Goal: Task Accomplishment & Management: Complete application form

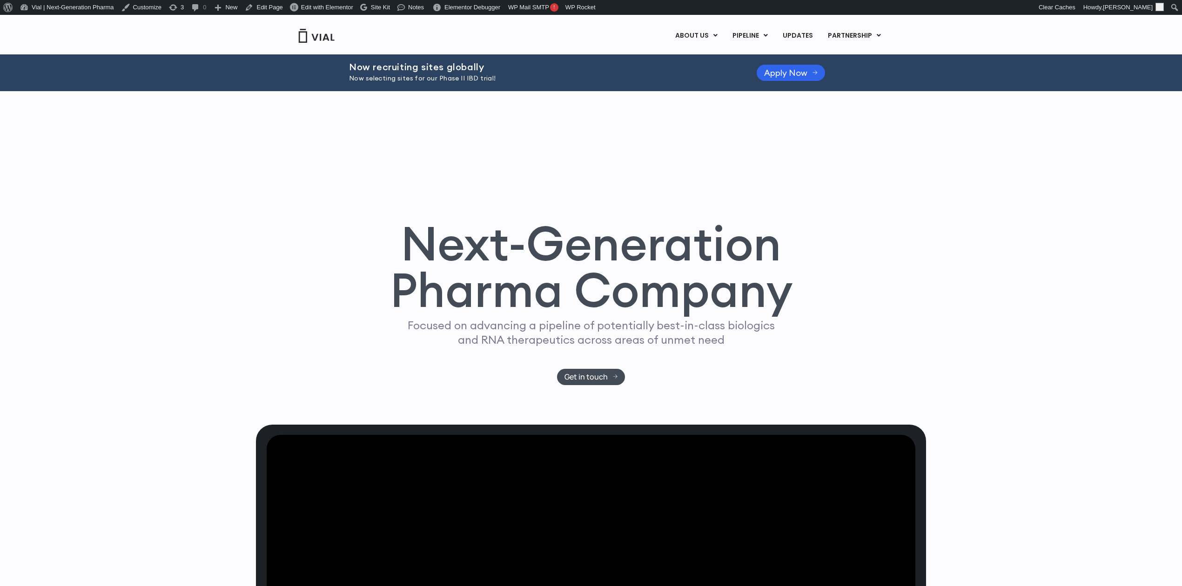
click at [581, 85] on div "Now recruiting sites globally Now selecting sites for our Phase II IBD trial! A…" at bounding box center [591, 72] width 484 height 37
click at [376, 79] on p "Now selecting sites for our Phase II IBD trial!" at bounding box center [541, 79] width 384 height 10
click at [792, 58] on div "Now recruiting sites globally Now selecting sites for our Phase II IBD trial! A…" at bounding box center [591, 72] width 484 height 37
click at [796, 69] on span "Apply Now" at bounding box center [785, 72] width 43 height 7
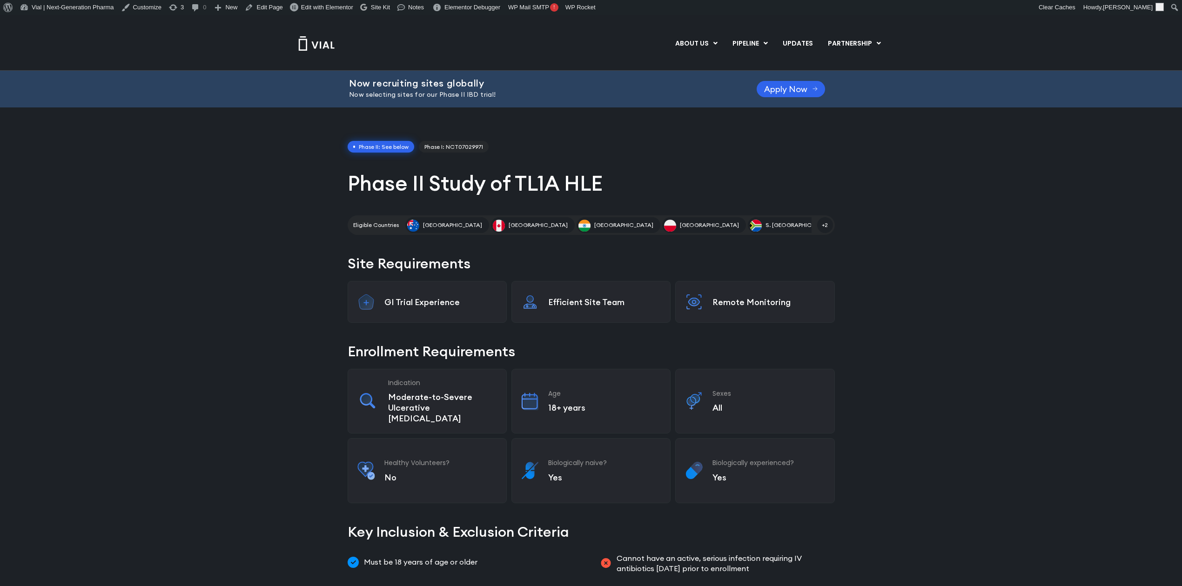
click at [356, 190] on h1 "Phase II Study of TL1A HLE" at bounding box center [591, 183] width 487 height 27
click at [378, 190] on h1 "Phase II Study of TL1A HLE" at bounding box center [591, 183] width 487 height 27
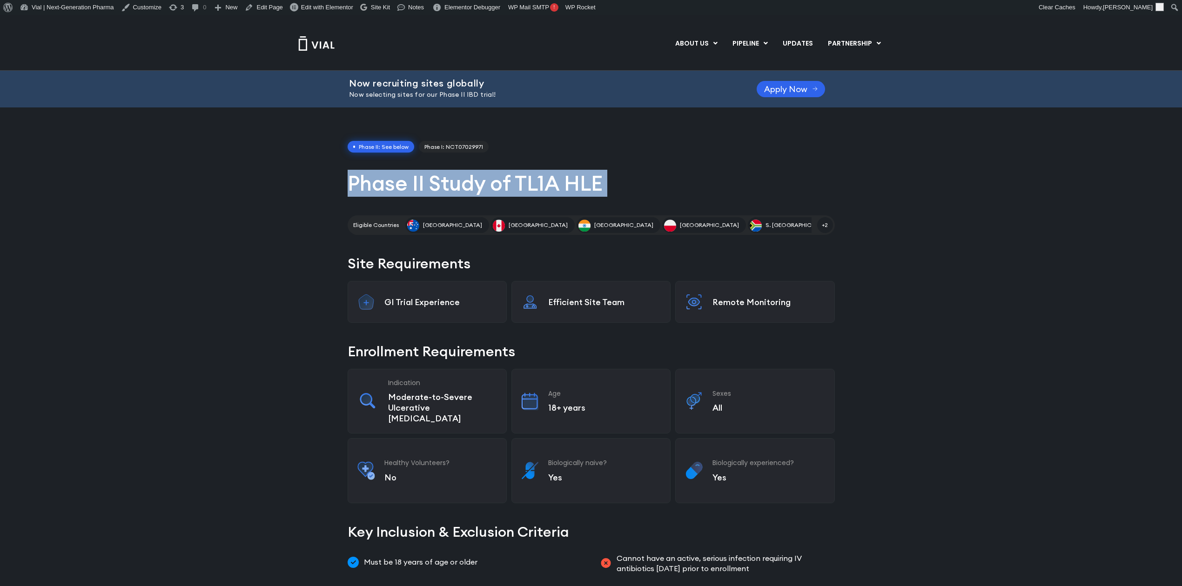
click at [378, 190] on h1 "Phase II Study of TL1A HLE" at bounding box center [591, 183] width 487 height 27
click at [379, 189] on h1 "Phase II Study of TL1A HLE" at bounding box center [591, 183] width 487 height 27
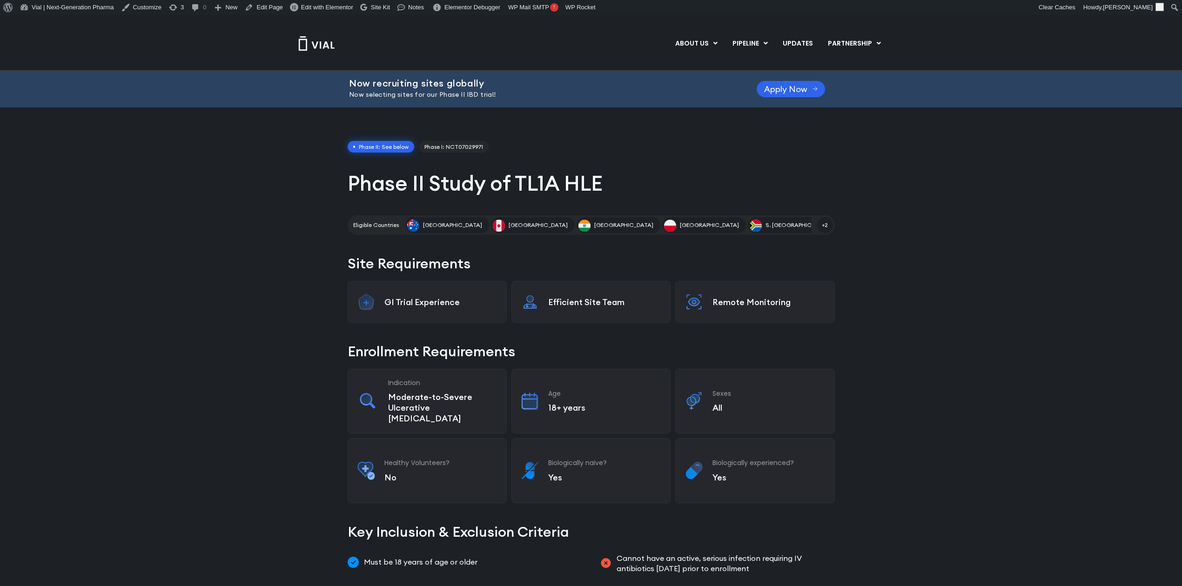
click at [382, 302] on div "GI Trial Experience" at bounding box center [427, 302] width 159 height 42
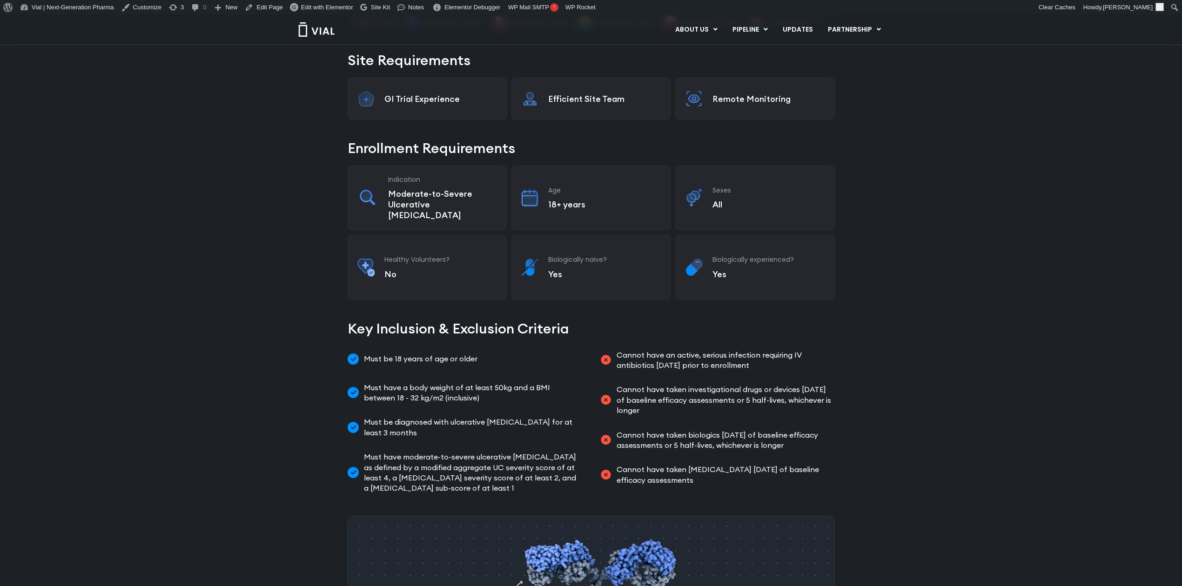
scroll to position [207, 0]
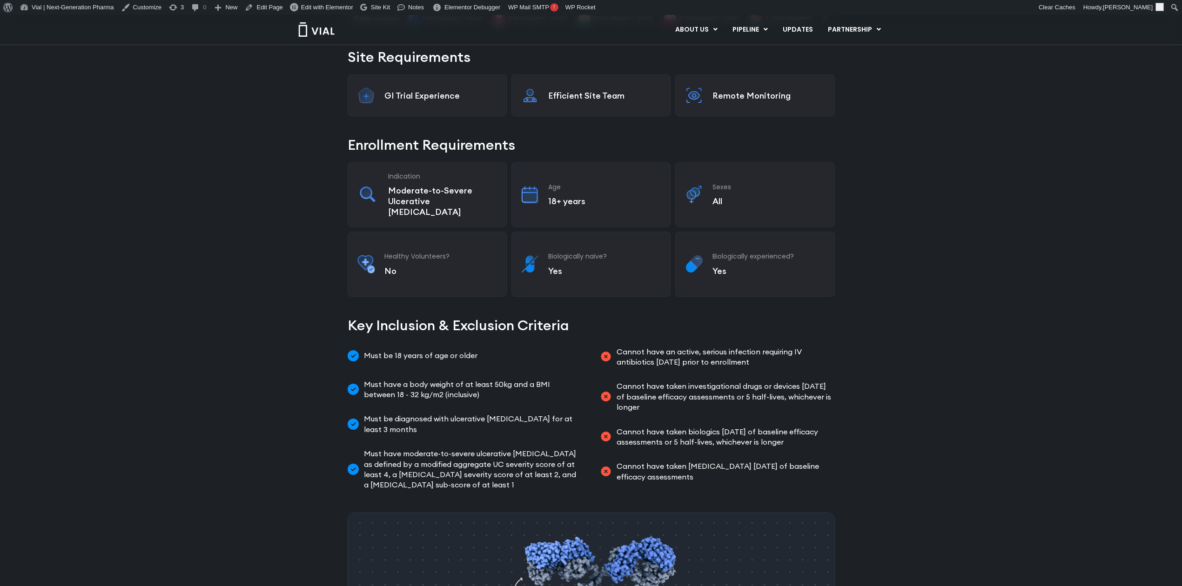
click at [391, 315] on h2 "Key Inclusion & Exclusion Criteria" at bounding box center [591, 325] width 487 height 20
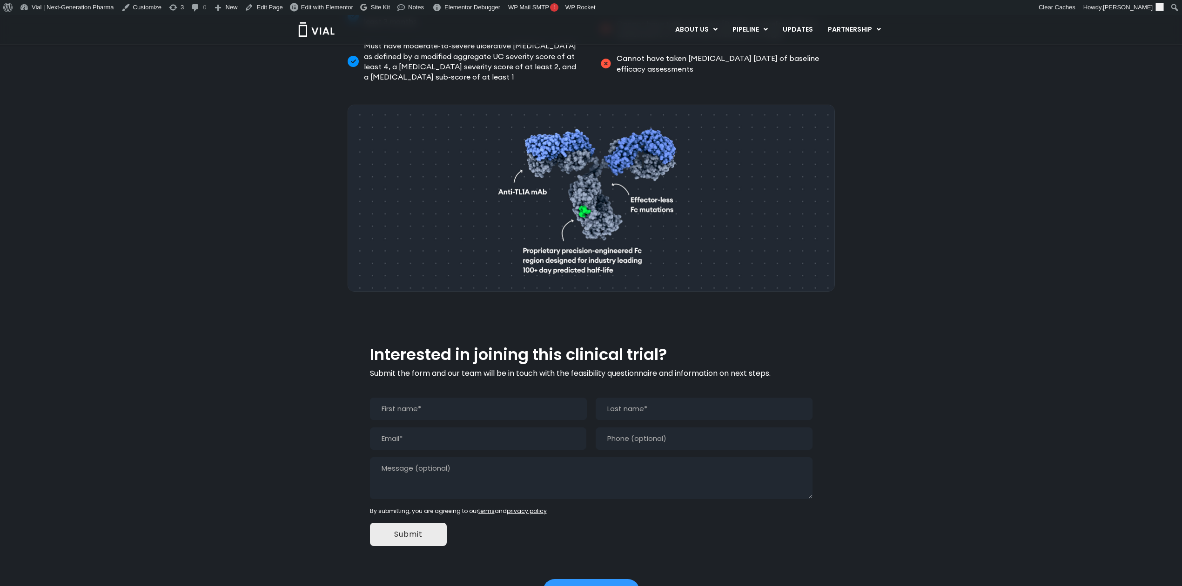
scroll to position [620, 0]
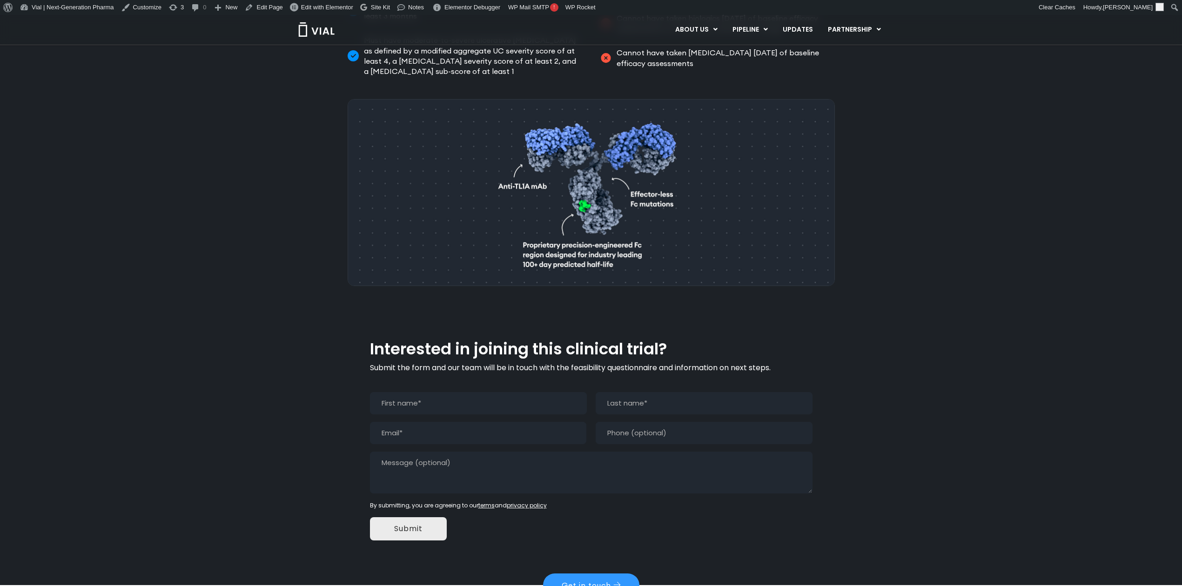
click at [569, 341] on h2 "Interested in joining this clinical trial?" at bounding box center [591, 350] width 442 height 18
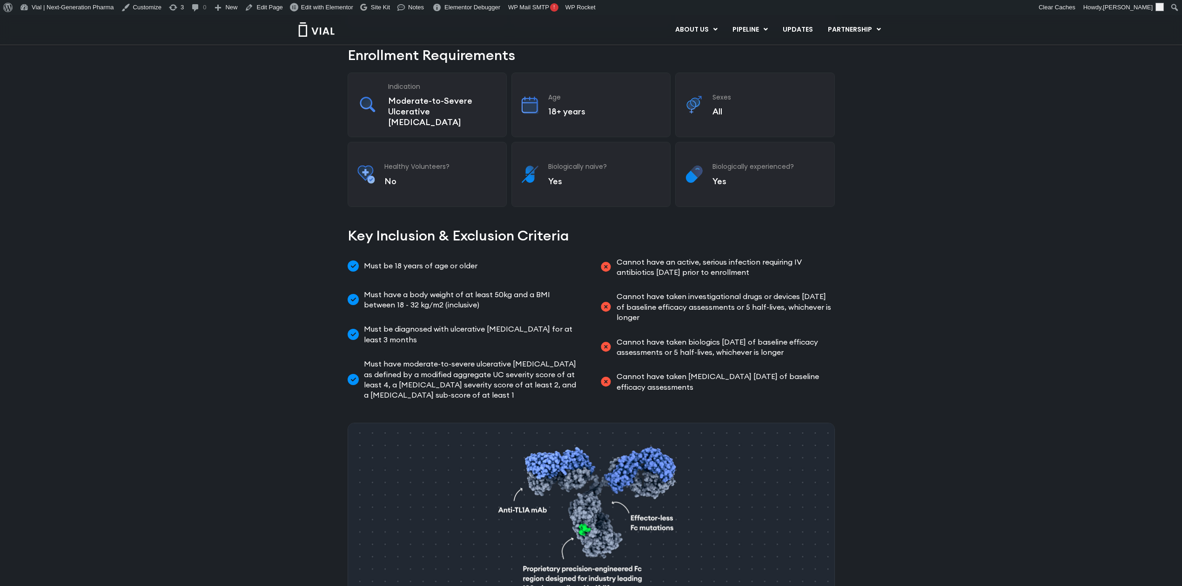
scroll to position [0, 0]
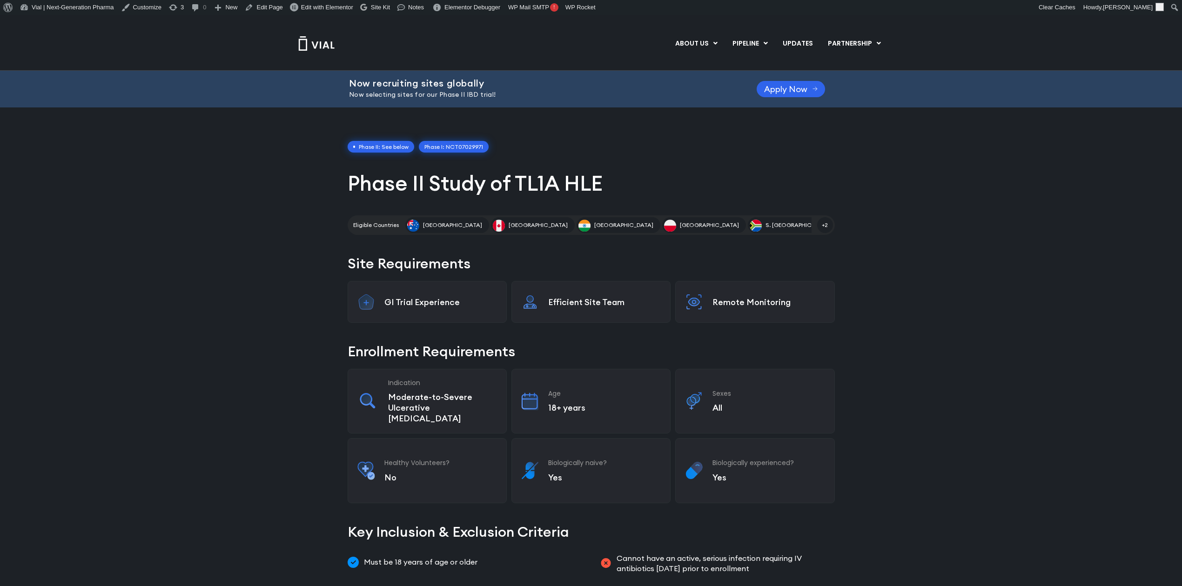
click at [430, 149] on link "Phase I: NCT07029971" at bounding box center [454, 147] width 70 height 12
